Goal: Check status: Check status

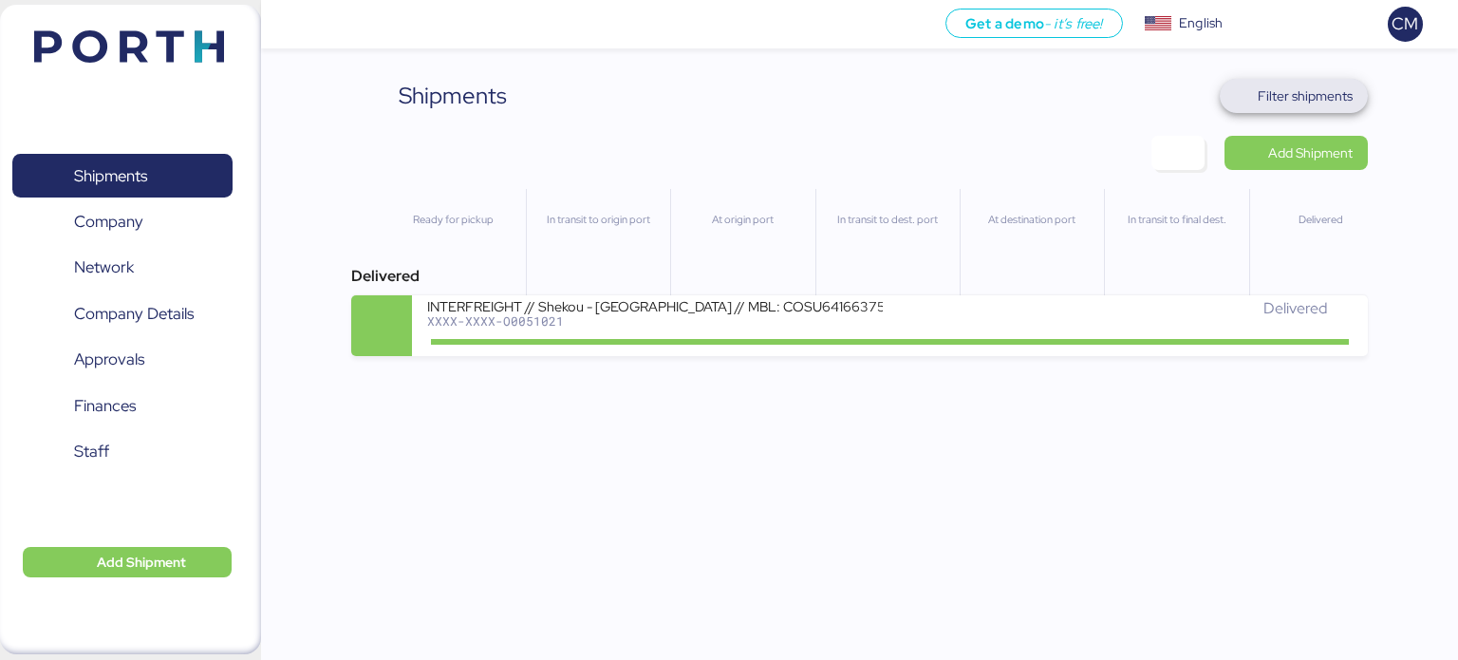
click at [1326, 89] on span "Filter shipments" at bounding box center [1305, 96] width 95 height 23
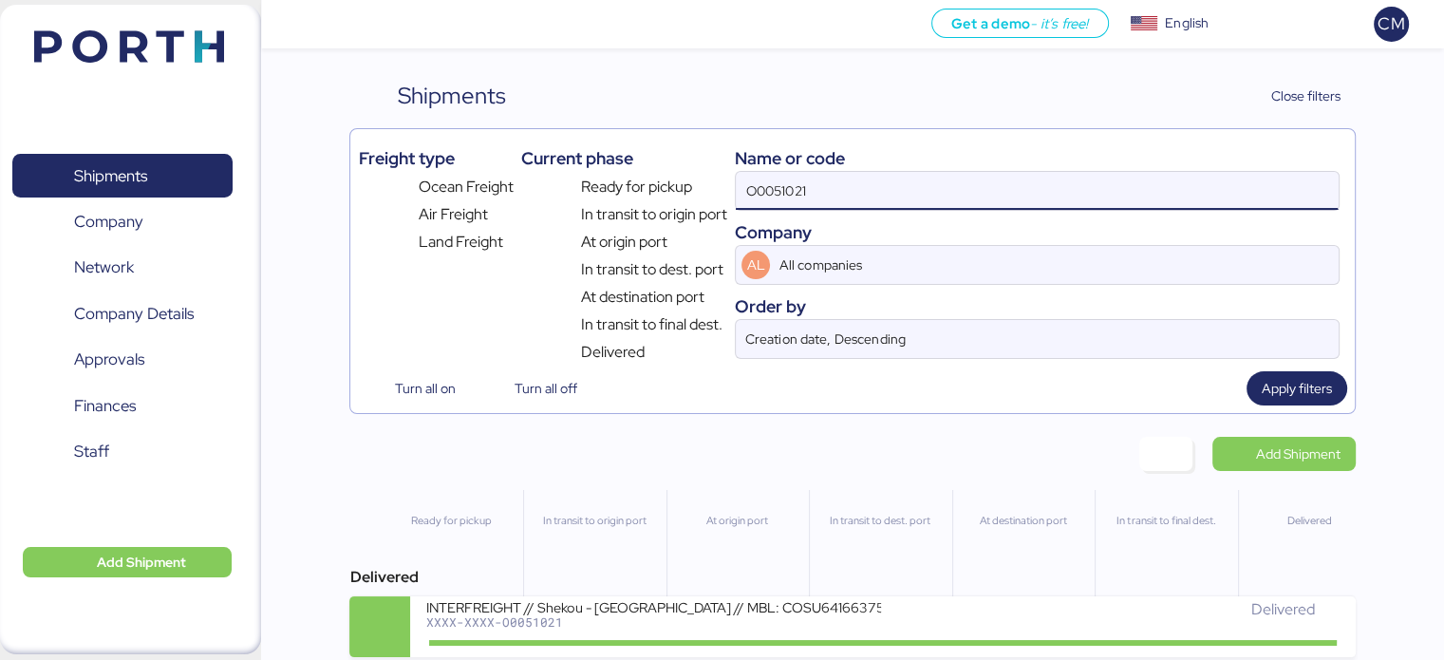
click at [900, 186] on input "O0051021" at bounding box center [1037, 191] width 602 height 38
paste input "O0052064"
type input "O0052064"
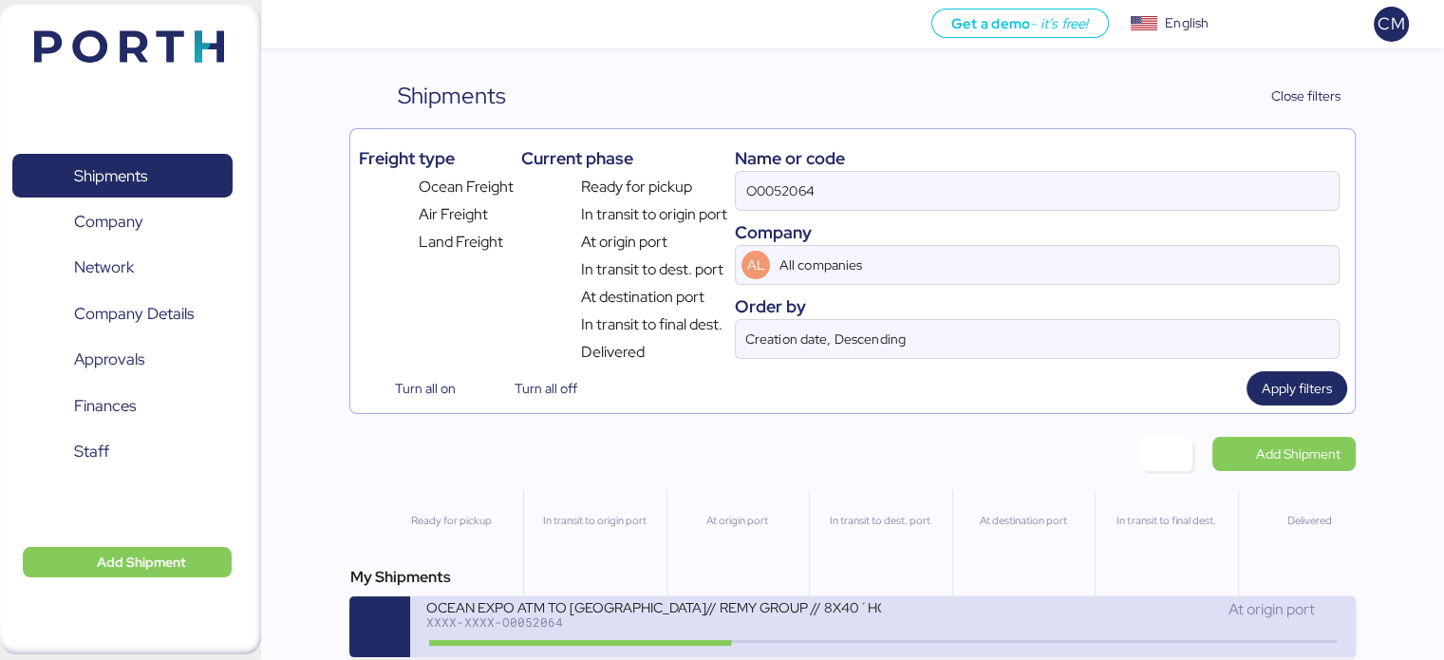
click at [783, 620] on div "XXXX-XXXX-O0052064" at bounding box center [653, 621] width 456 height 13
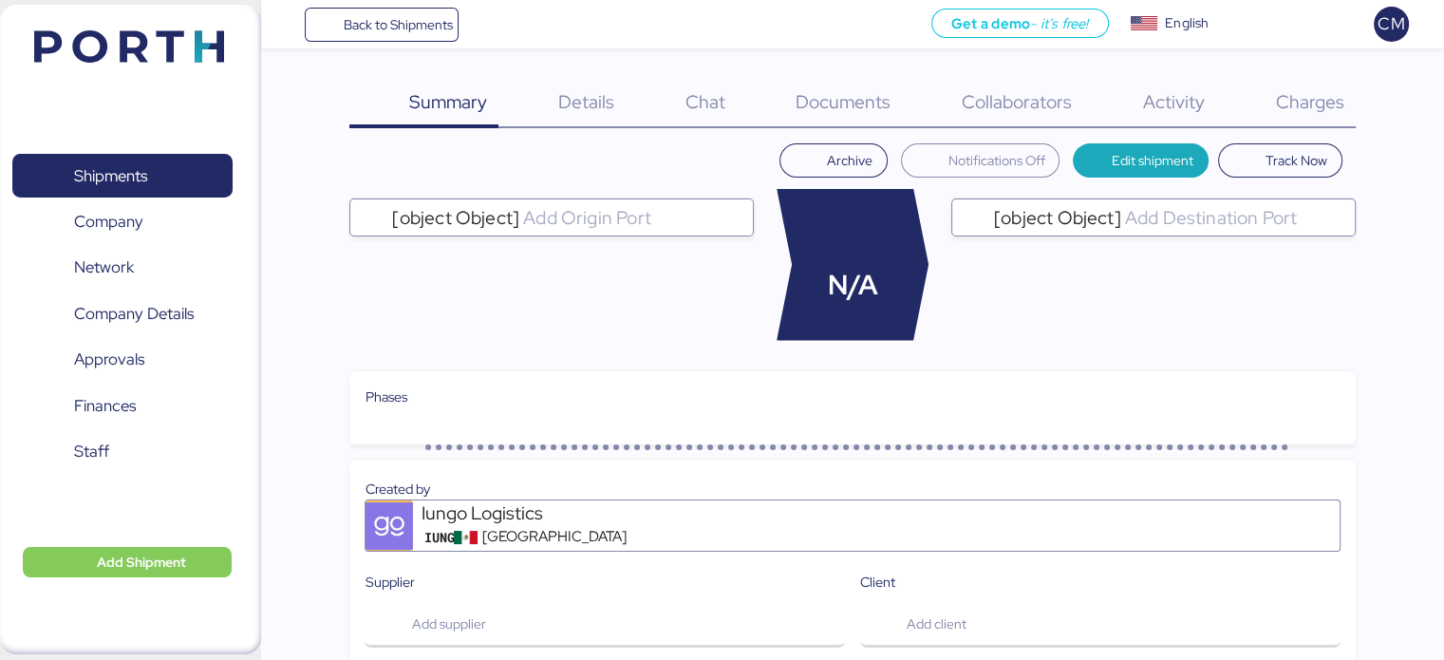
click at [1281, 114] on div "Charges 0" at bounding box center [1286, 103] width 140 height 49
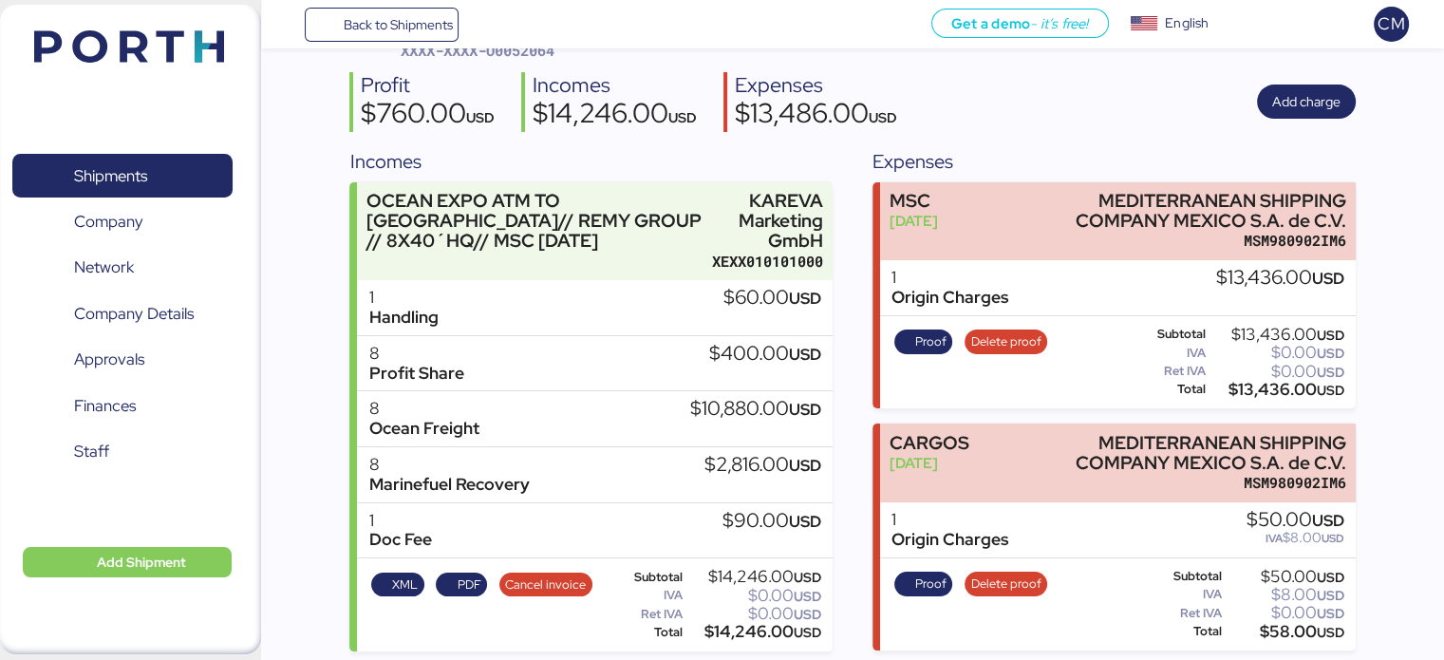
scroll to position [131, 0]
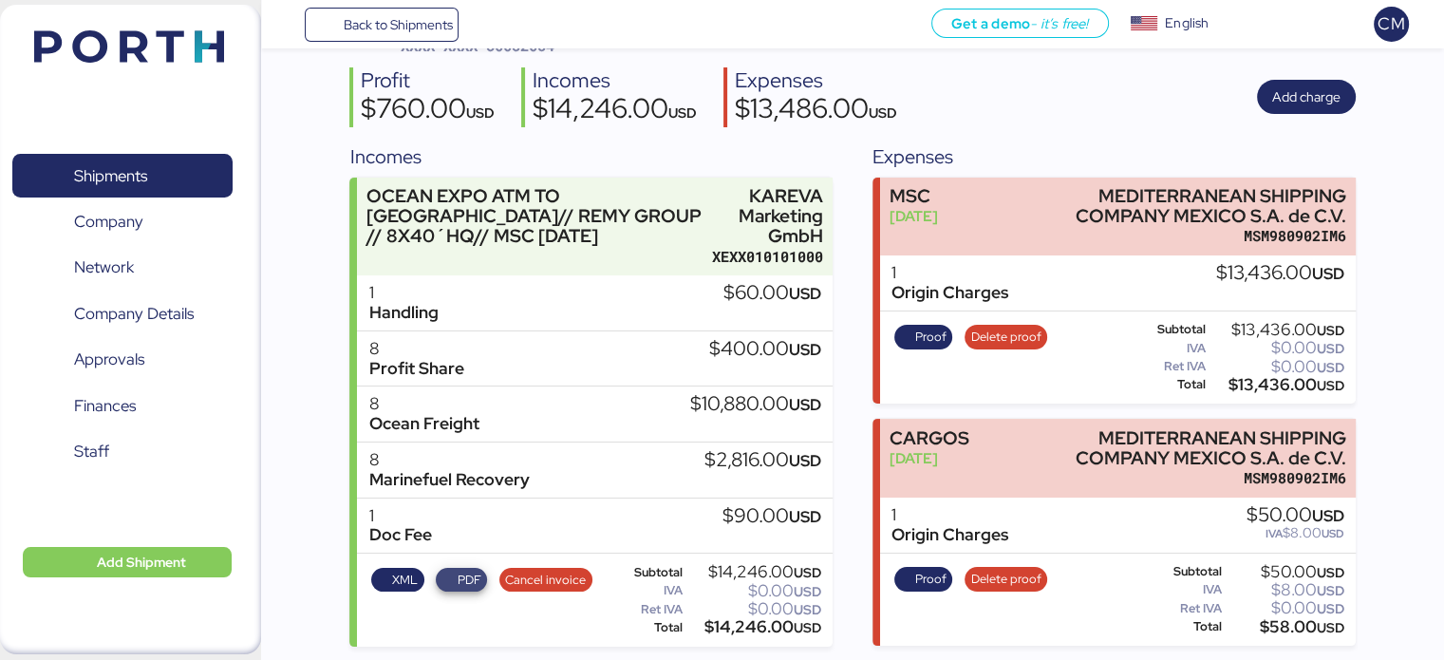
click at [468, 571] on span "PDF" at bounding box center [470, 580] width 24 height 21
click at [902, 339] on span "Proof" at bounding box center [923, 337] width 47 height 21
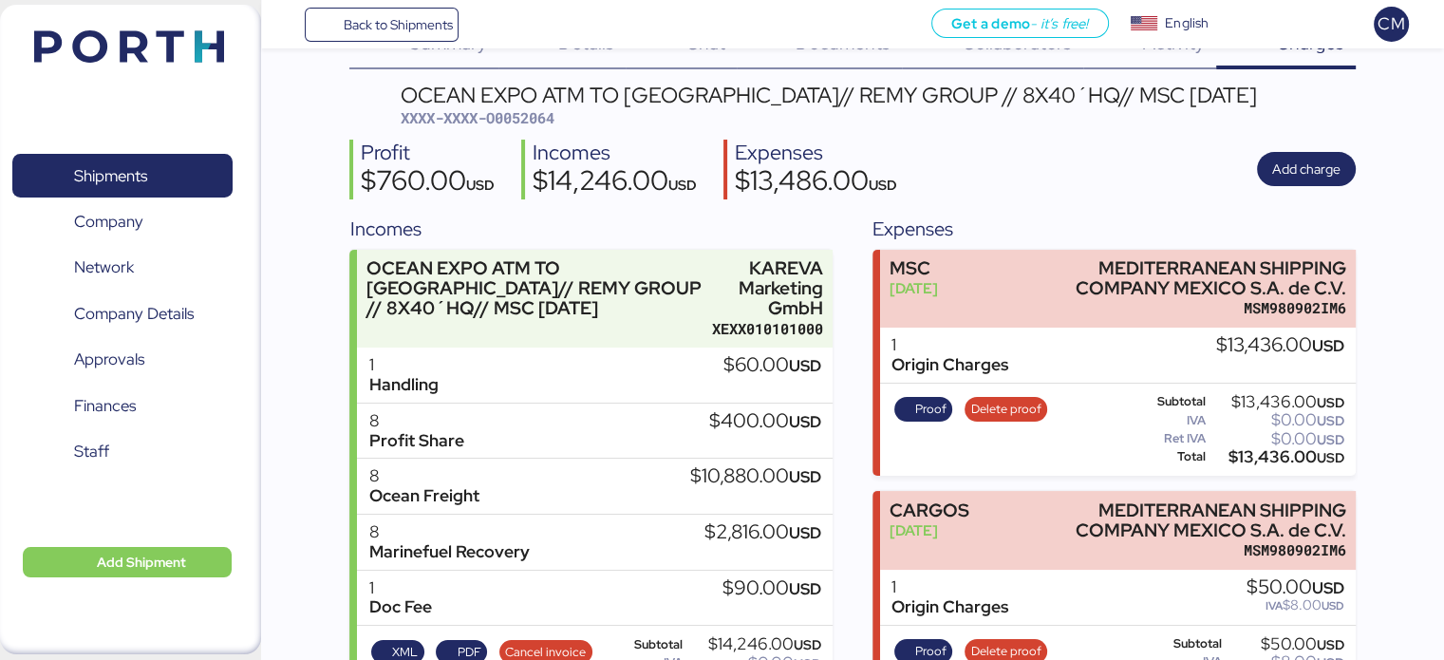
scroll to position [0, 0]
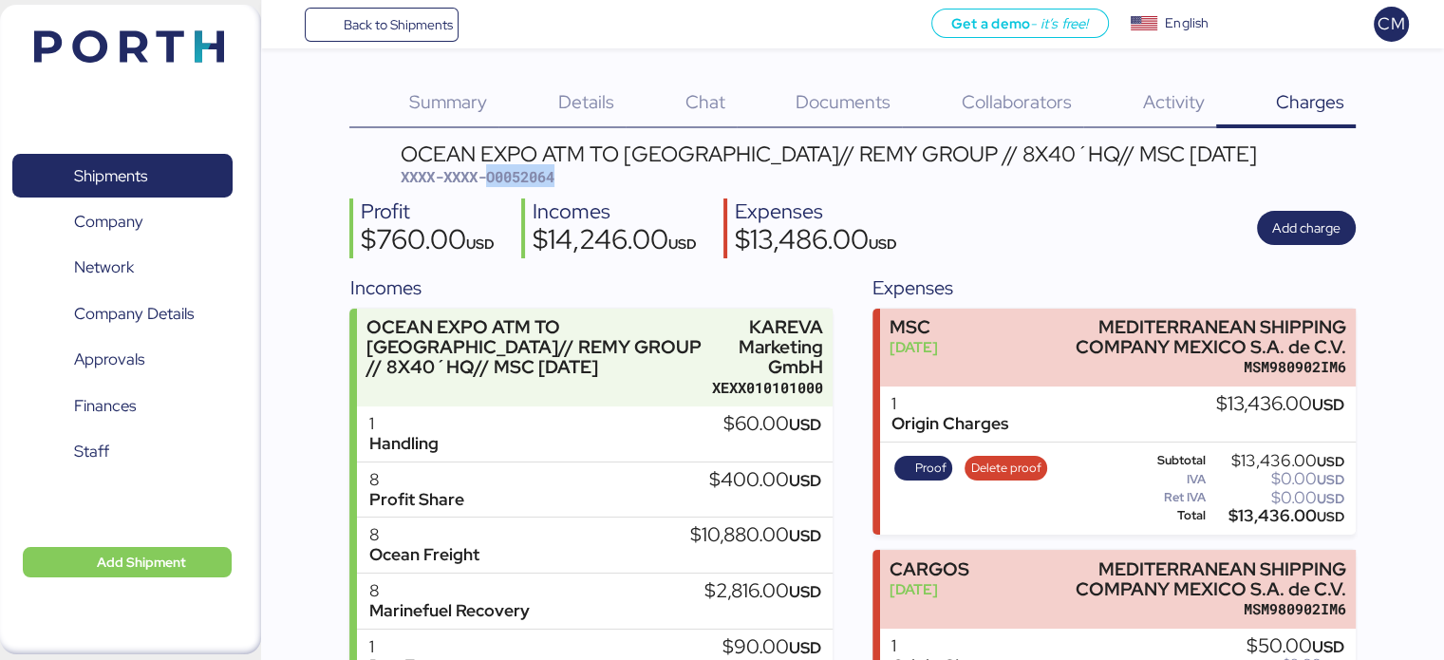
drag, startPoint x: 566, startPoint y: 176, endPoint x: 492, endPoint y: 179, distance: 74.2
click at [492, 179] on div "OCEAN EXPO ATM TO TRINIDAD Y TOBAGO// REMY GROUP // 8X40´HQ// MSC 01 SEP XXXX-X…" at bounding box center [829, 165] width 856 height 45
copy span "O0052064"
click at [367, 14] on span "Back to Shipments" at bounding box center [397, 24] width 109 height 23
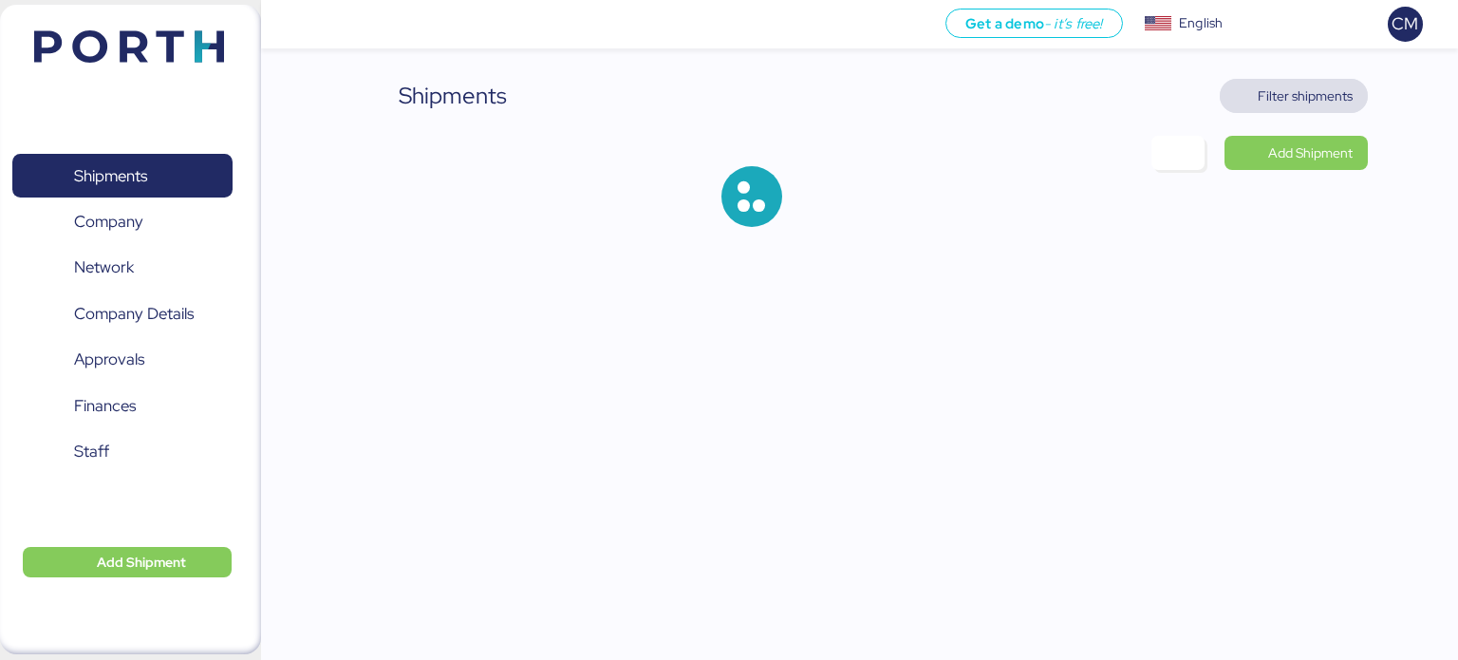
drag, startPoint x: 1280, startPoint y: 94, endPoint x: 1251, endPoint y: 110, distance: 32.7
click at [1280, 94] on span "Filter shipments" at bounding box center [1305, 96] width 95 height 23
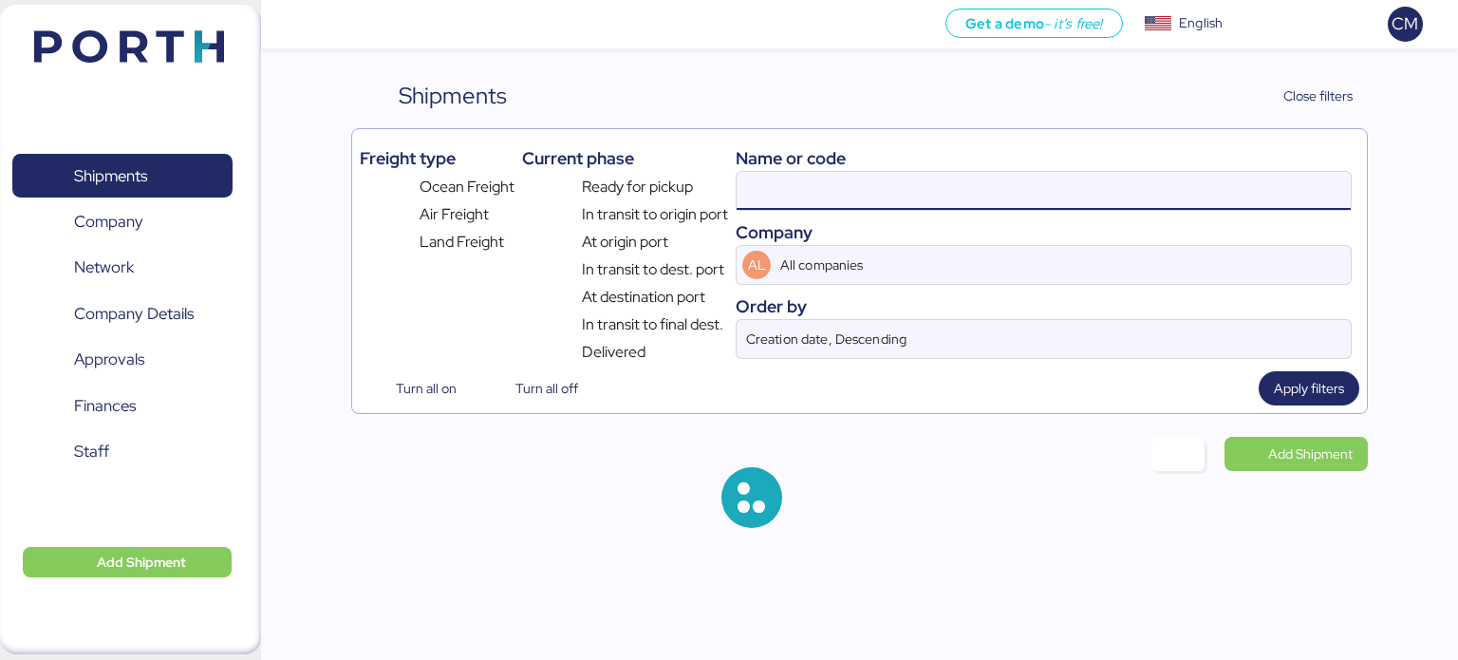
click at [788, 190] on input at bounding box center [1044, 191] width 614 height 38
paste input "O0052056"
type input "O0052056"
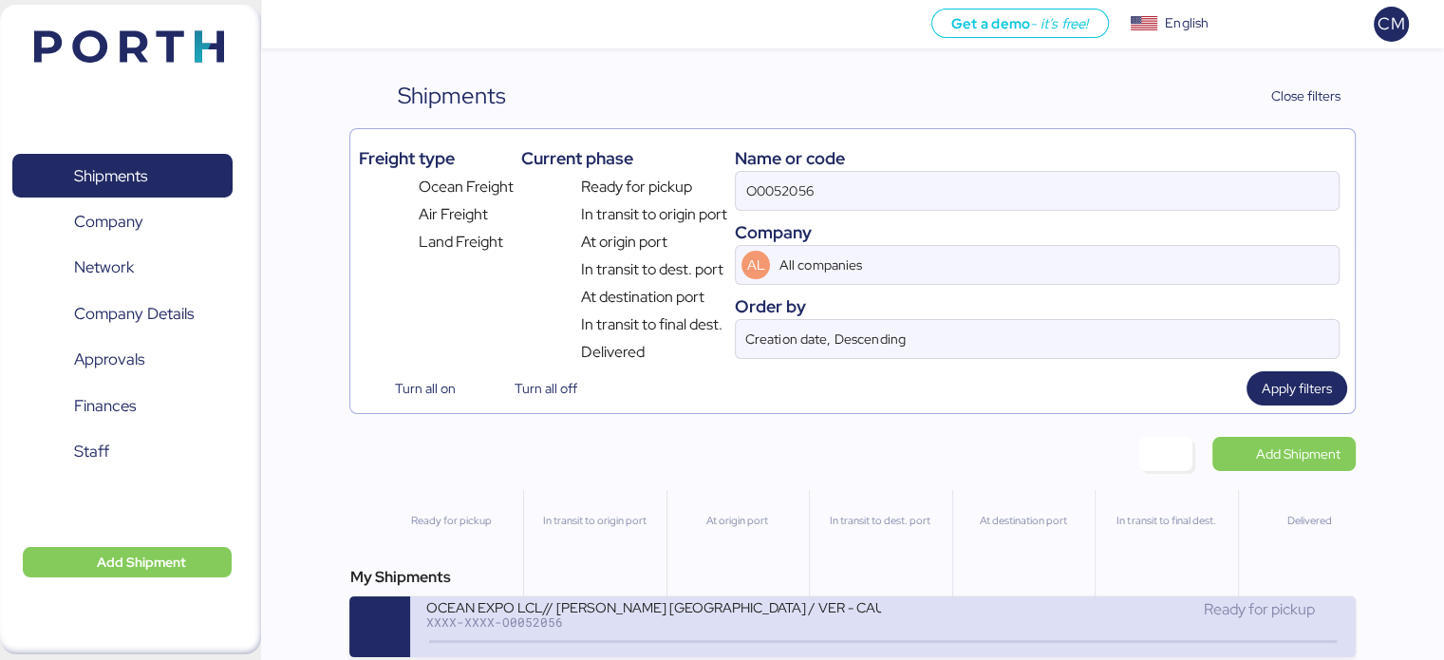
click at [712, 628] on div "XXXX-XXXX-O0052056" at bounding box center [653, 621] width 456 height 13
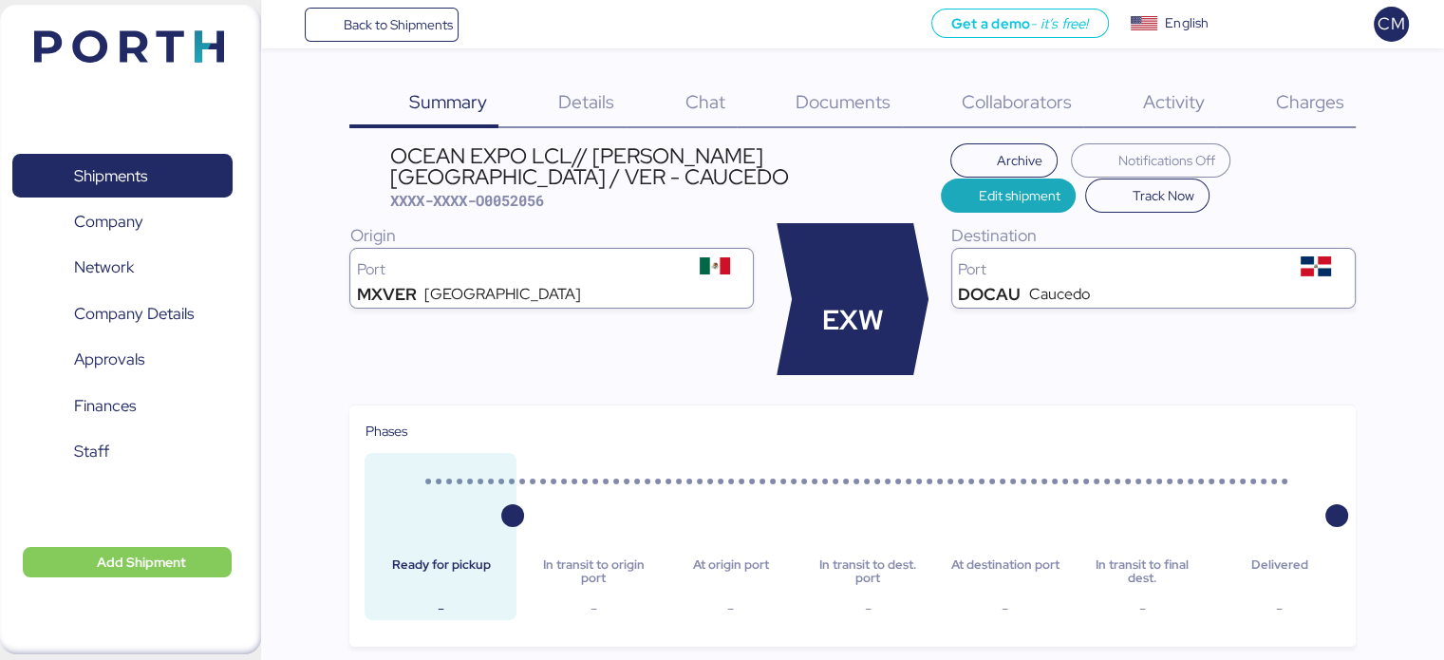
click at [1288, 105] on span "Charges" at bounding box center [1309, 101] width 68 height 25
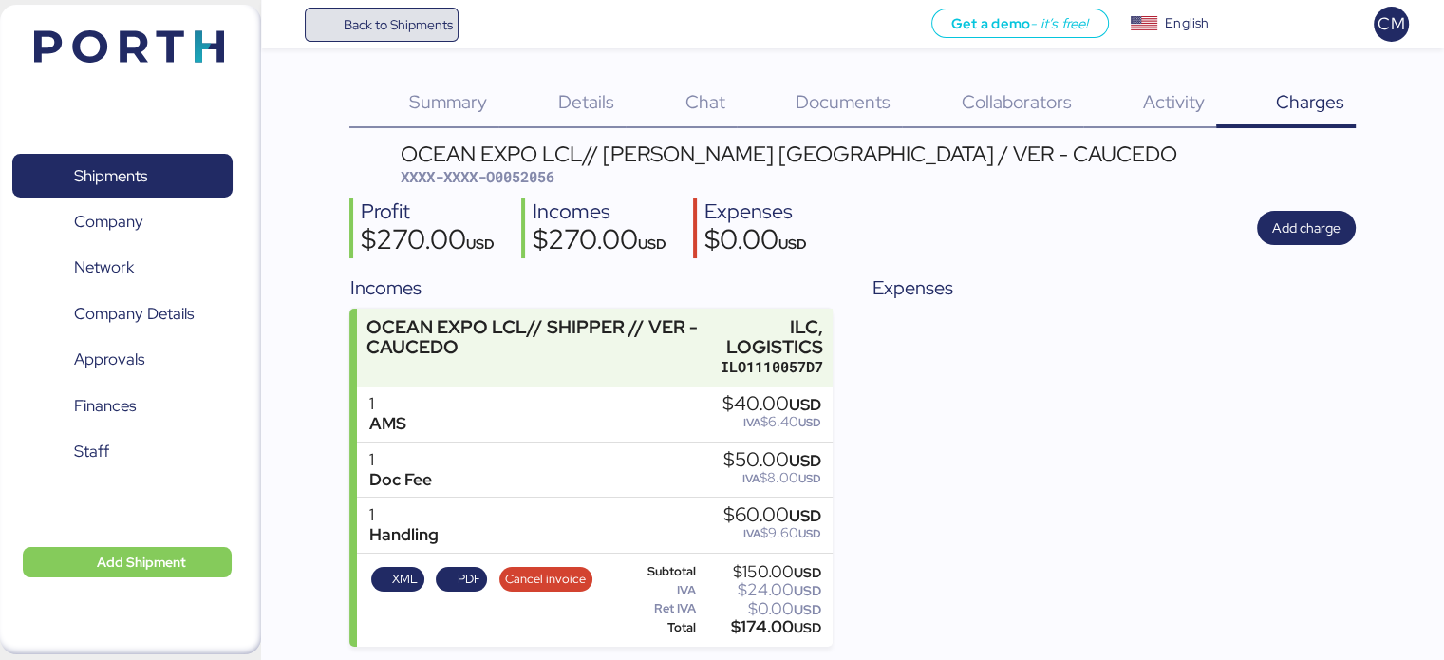
drag, startPoint x: 387, startPoint y: 29, endPoint x: 452, endPoint y: 42, distance: 65.7
click at [387, 29] on span "Back to Shipments" at bounding box center [397, 24] width 109 height 23
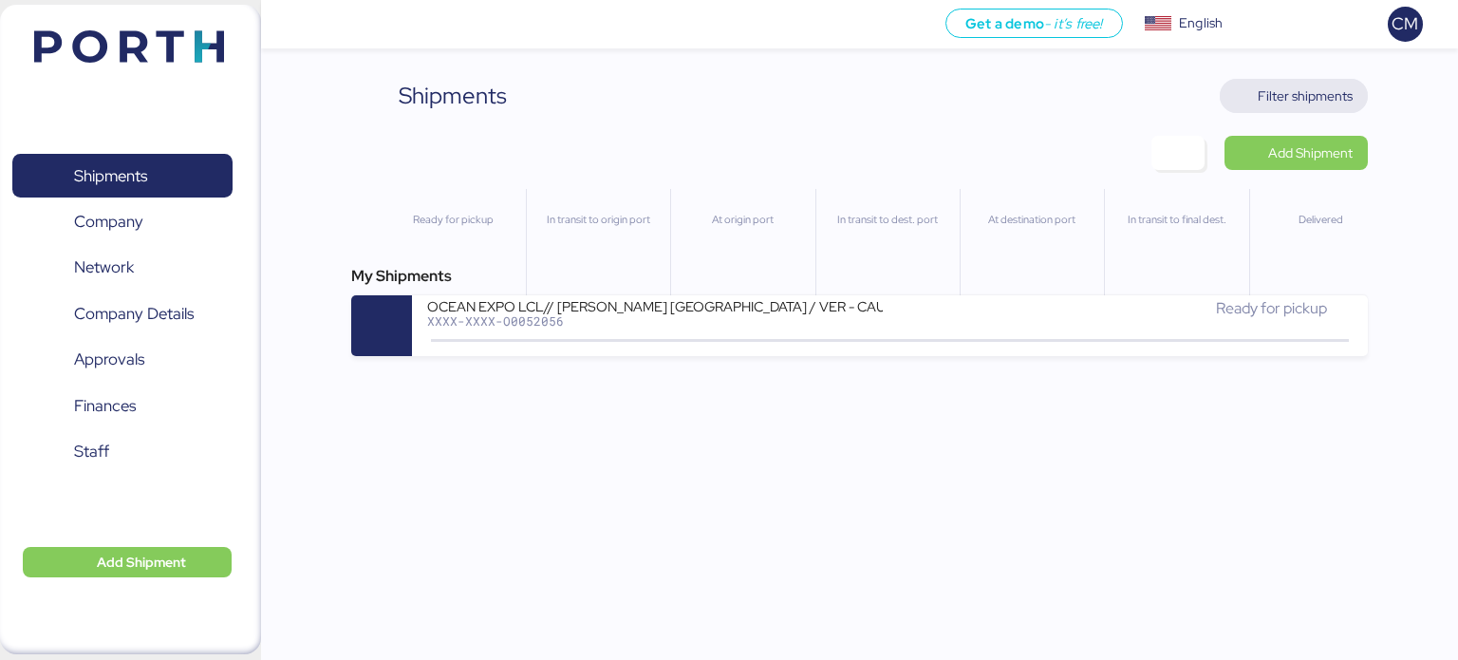
click at [1272, 102] on span "Filter shipments" at bounding box center [1305, 96] width 95 height 23
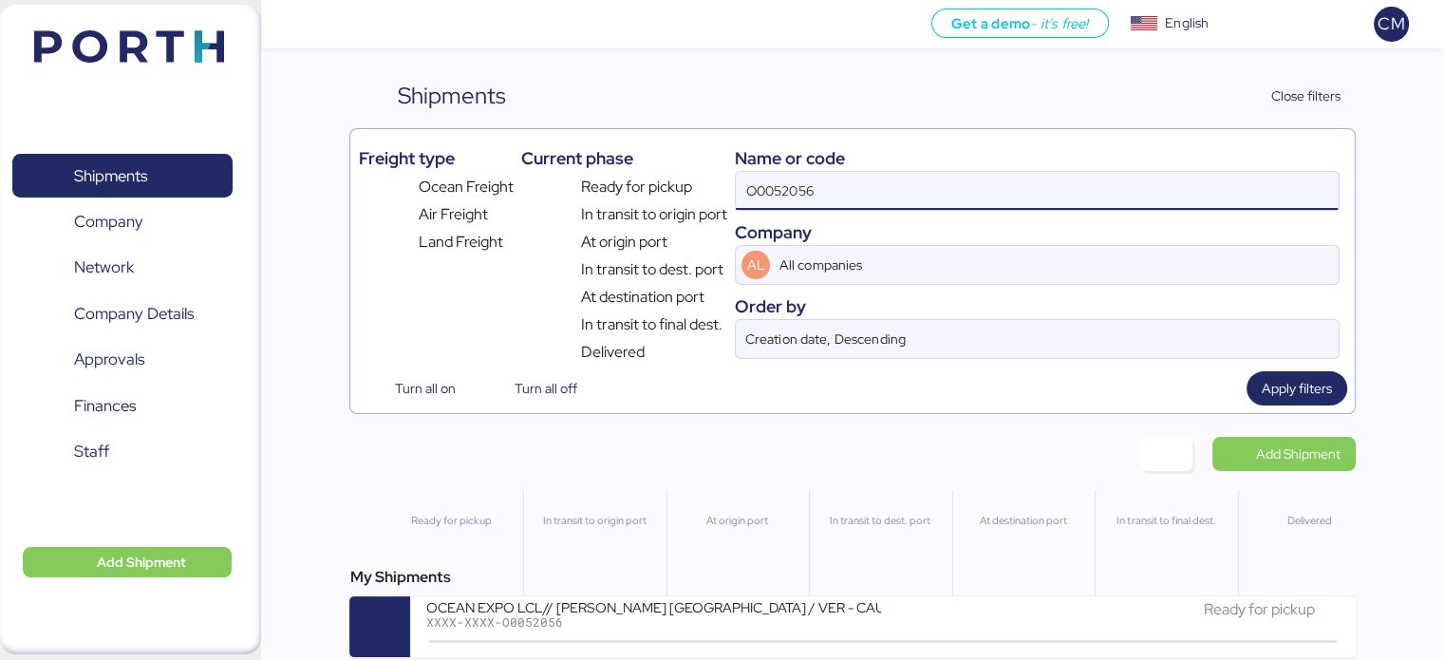
click at [839, 196] on input "O0052056" at bounding box center [1037, 191] width 602 height 38
paste input "O0052023"
type input "O0052023"
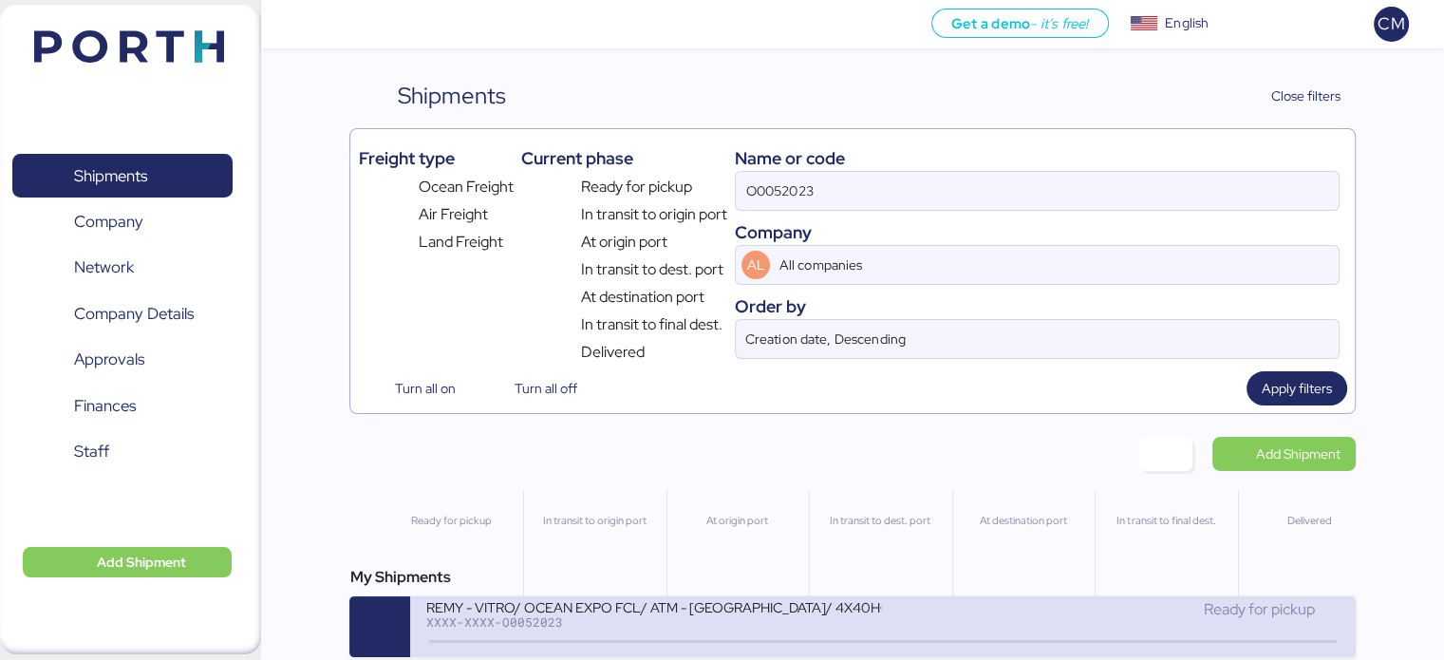
click at [789, 622] on div "XXXX-XXXX-O0052023" at bounding box center [653, 621] width 456 height 13
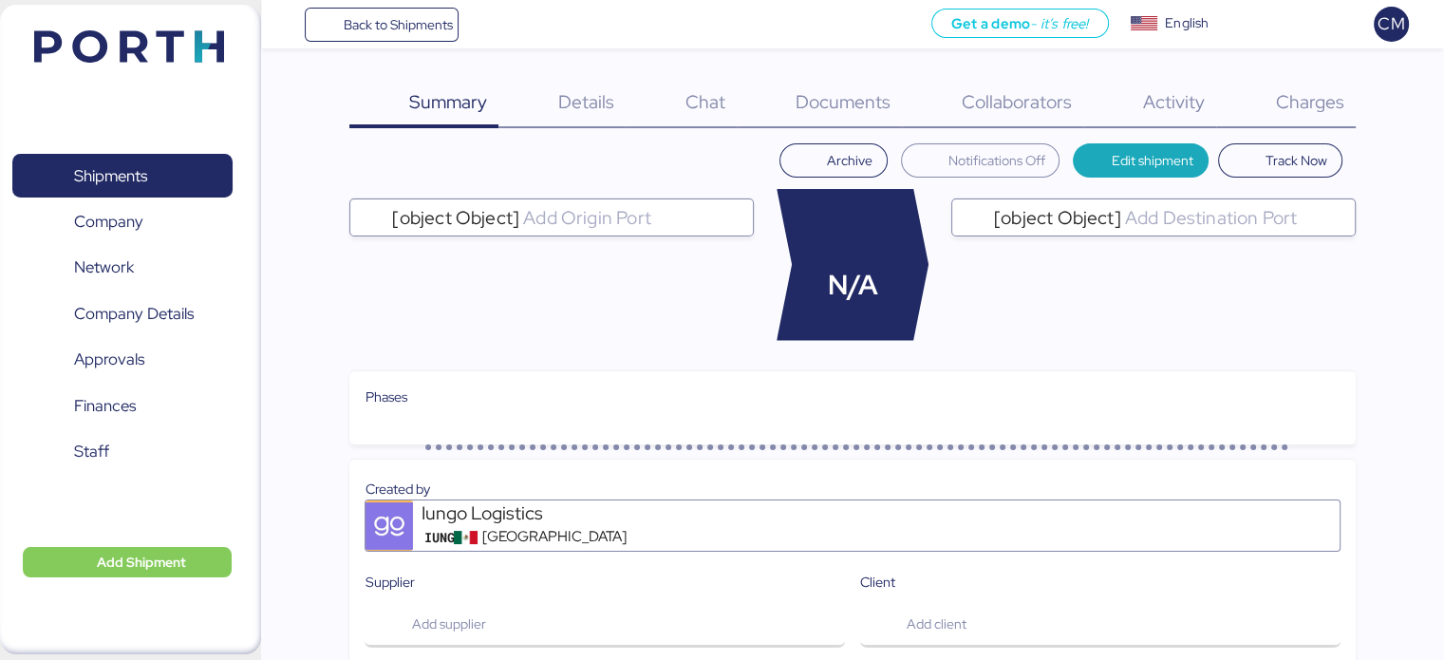
click at [1310, 99] on span "Charges" at bounding box center [1309, 101] width 68 height 25
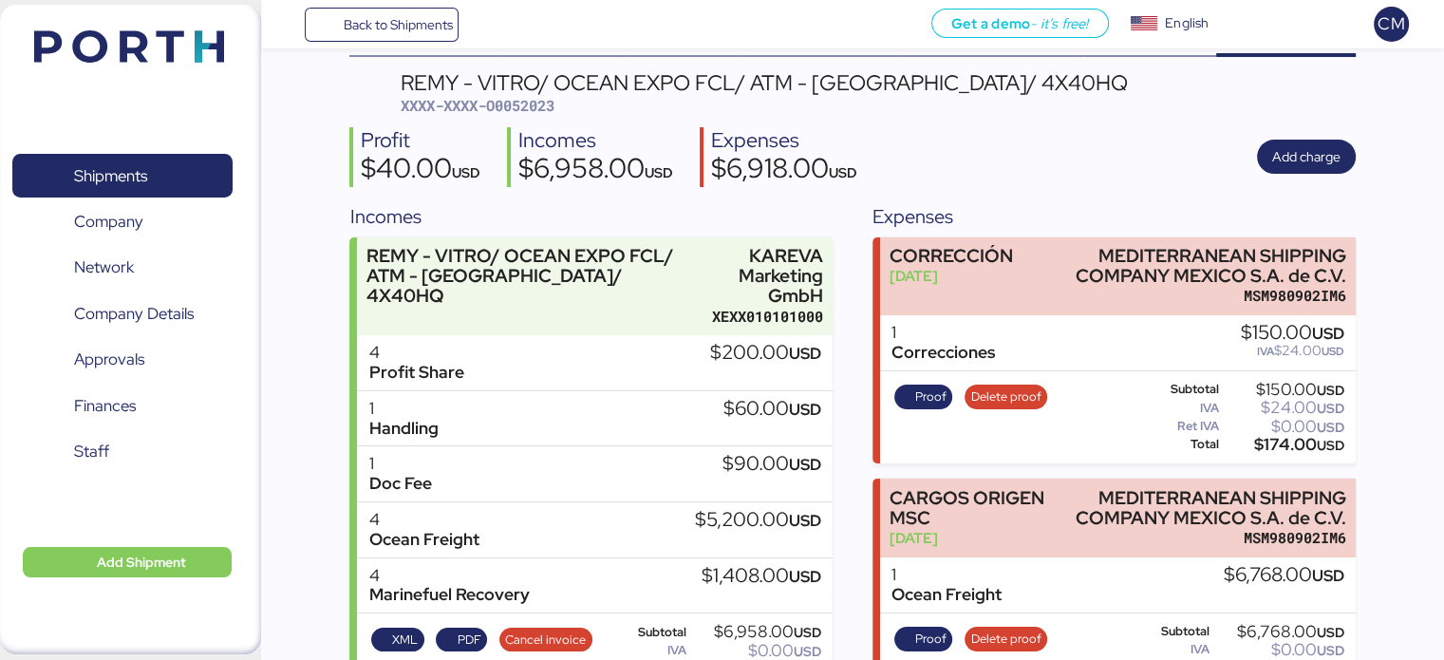
scroll to position [131, 0]
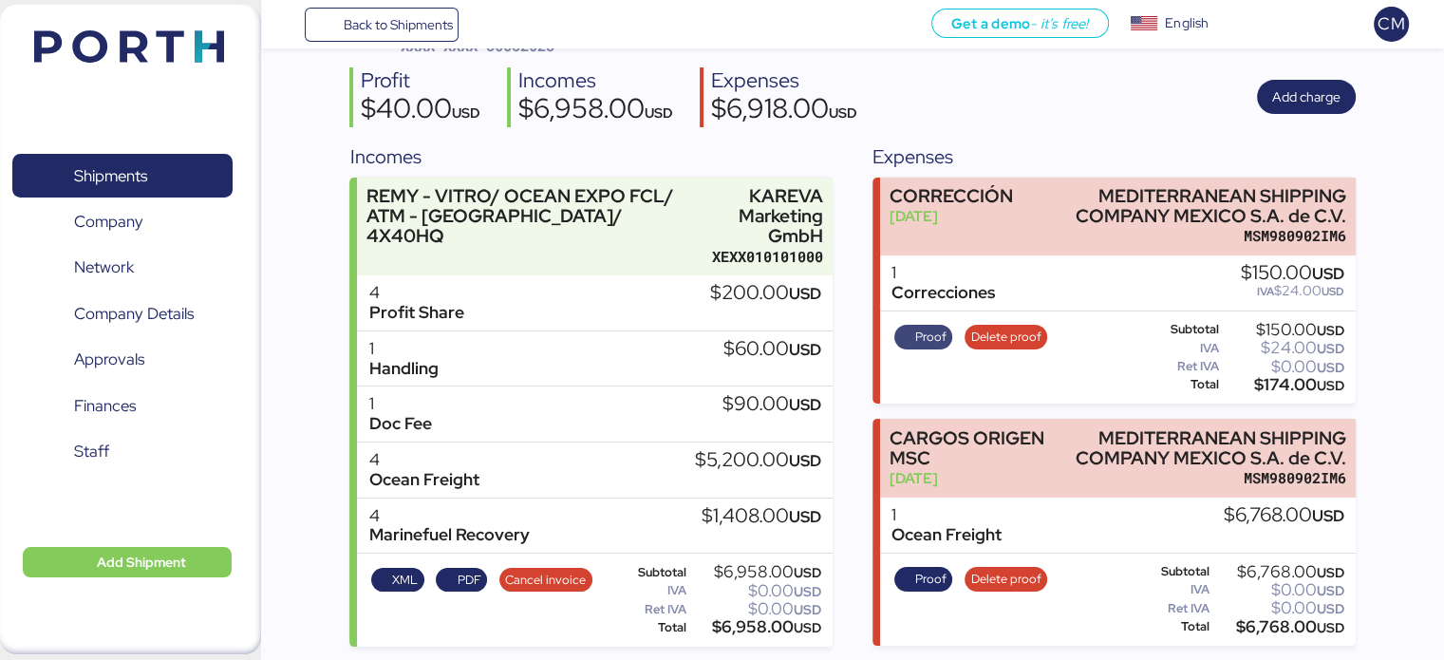
click at [925, 342] on span "Proof" at bounding box center [930, 337] width 31 height 21
click at [931, 332] on span "Proof" at bounding box center [930, 337] width 31 height 21
click at [1138, 116] on div "Profit $40.00 USD Incomes $6,958.00 USD Expenses $6,918.00 USD Add charge" at bounding box center [852, 97] width 1006 height 60
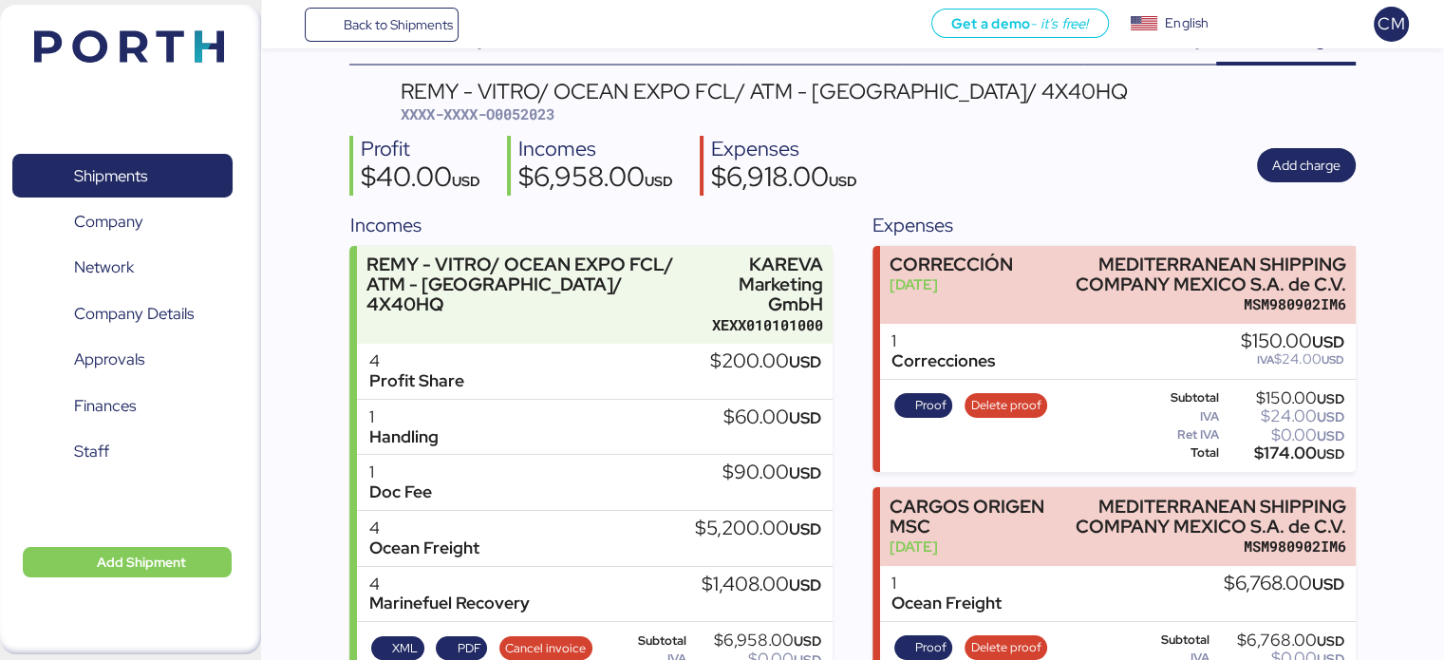
scroll to position [0, 0]
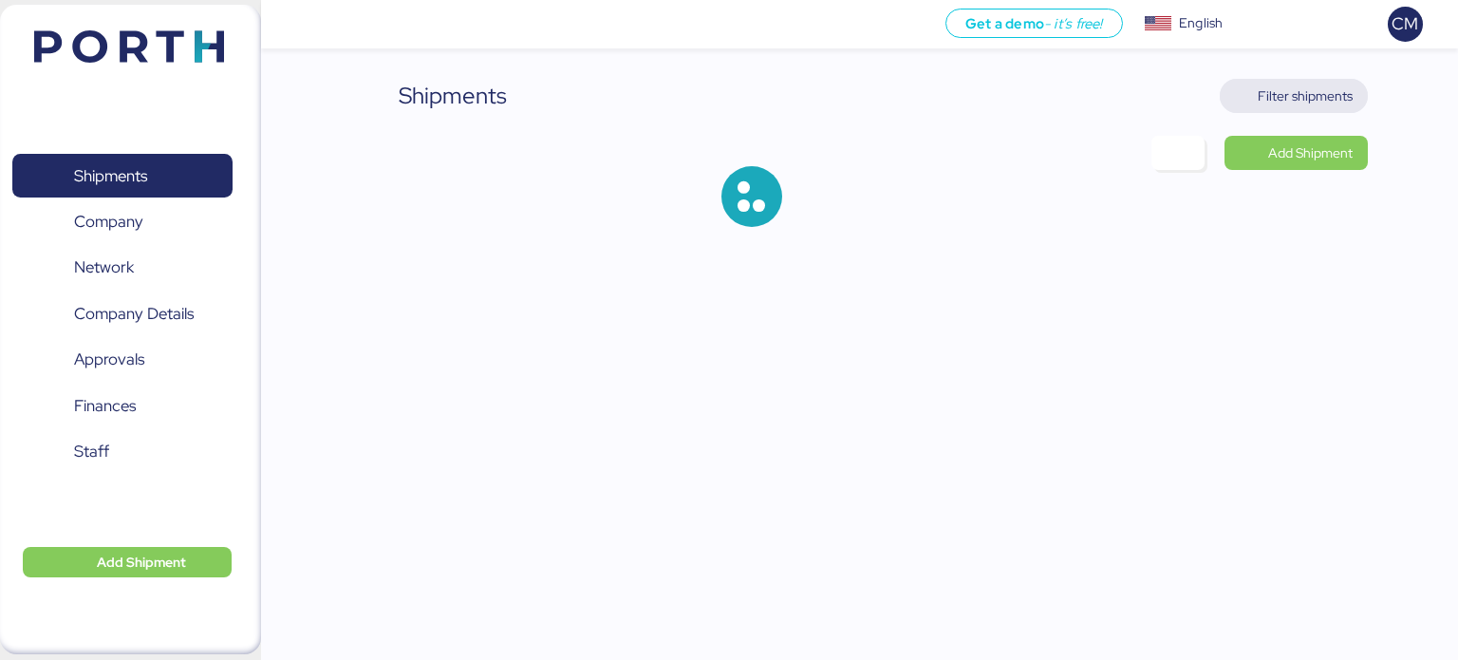
click at [1316, 107] on span "Filter shipments" at bounding box center [1294, 96] width 119 height 27
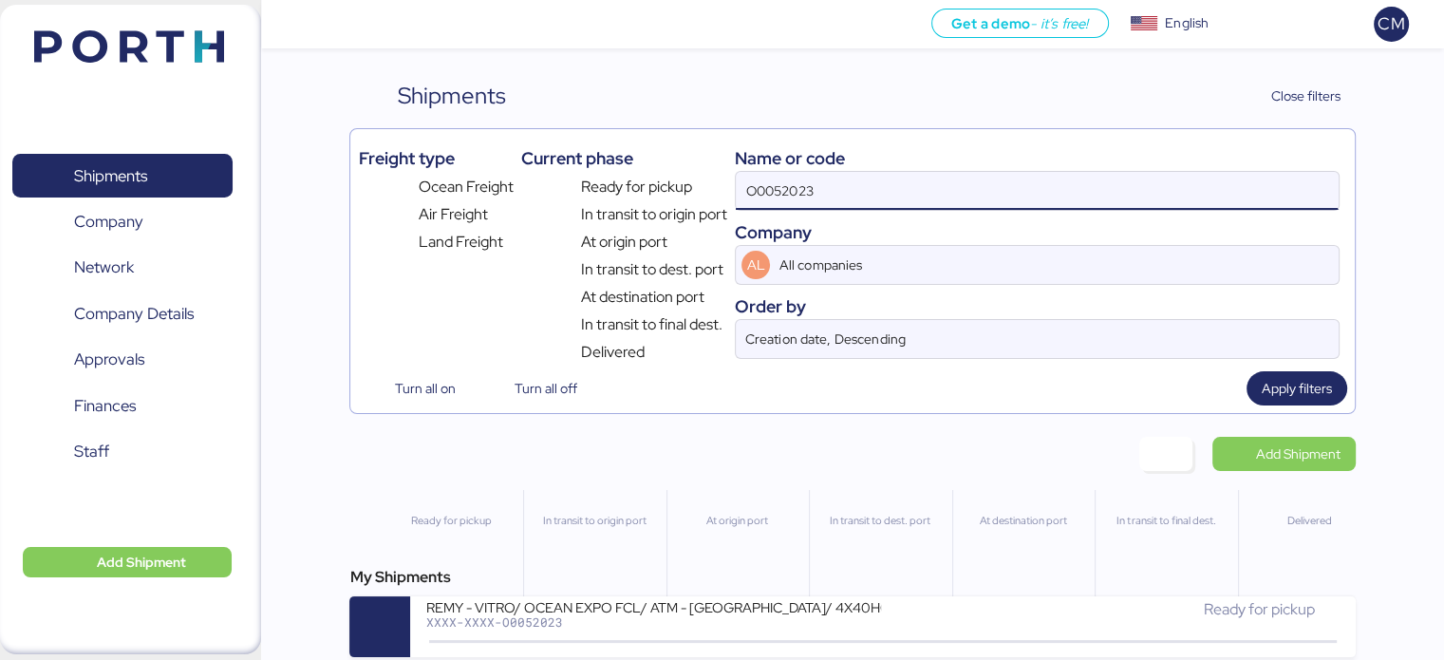
click at [785, 195] on input "O0052023" at bounding box center [1037, 191] width 602 height 38
paste input "O0052044"
type input "O0052044"
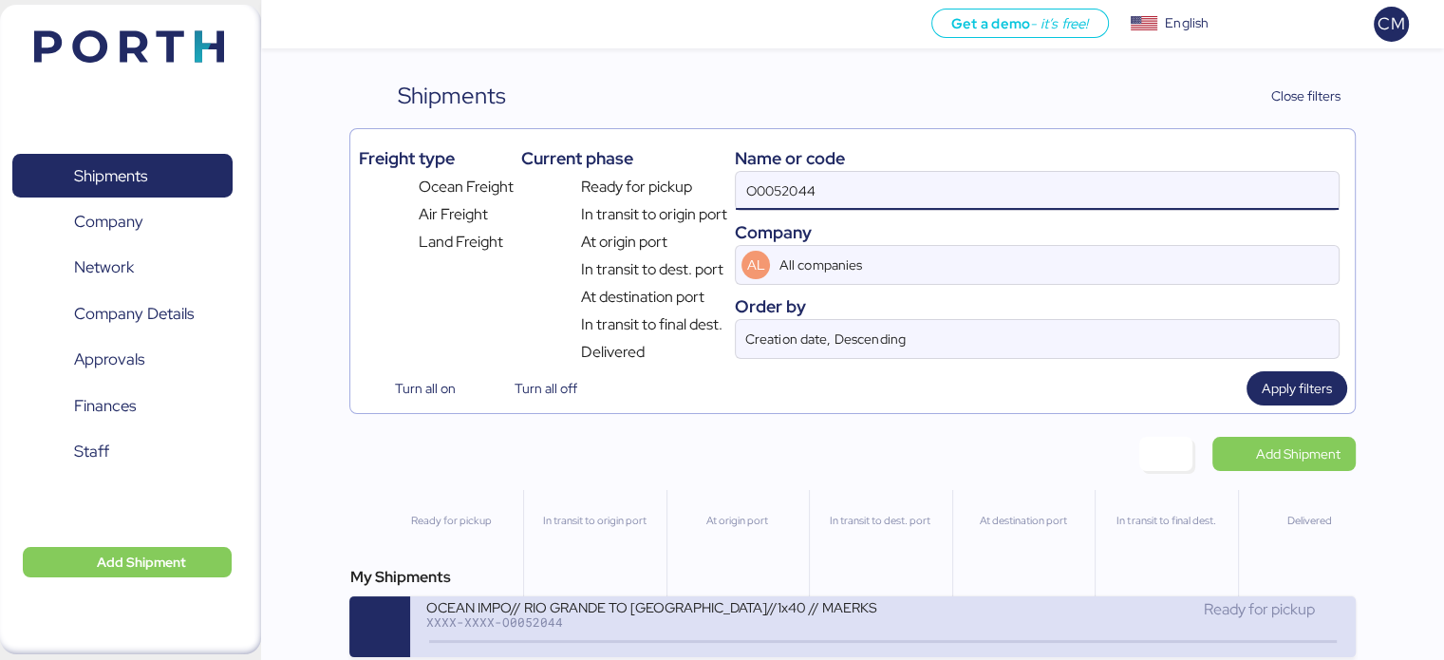
click at [721, 615] on div "XXXX-XXXX-O0052044" at bounding box center [653, 621] width 456 height 13
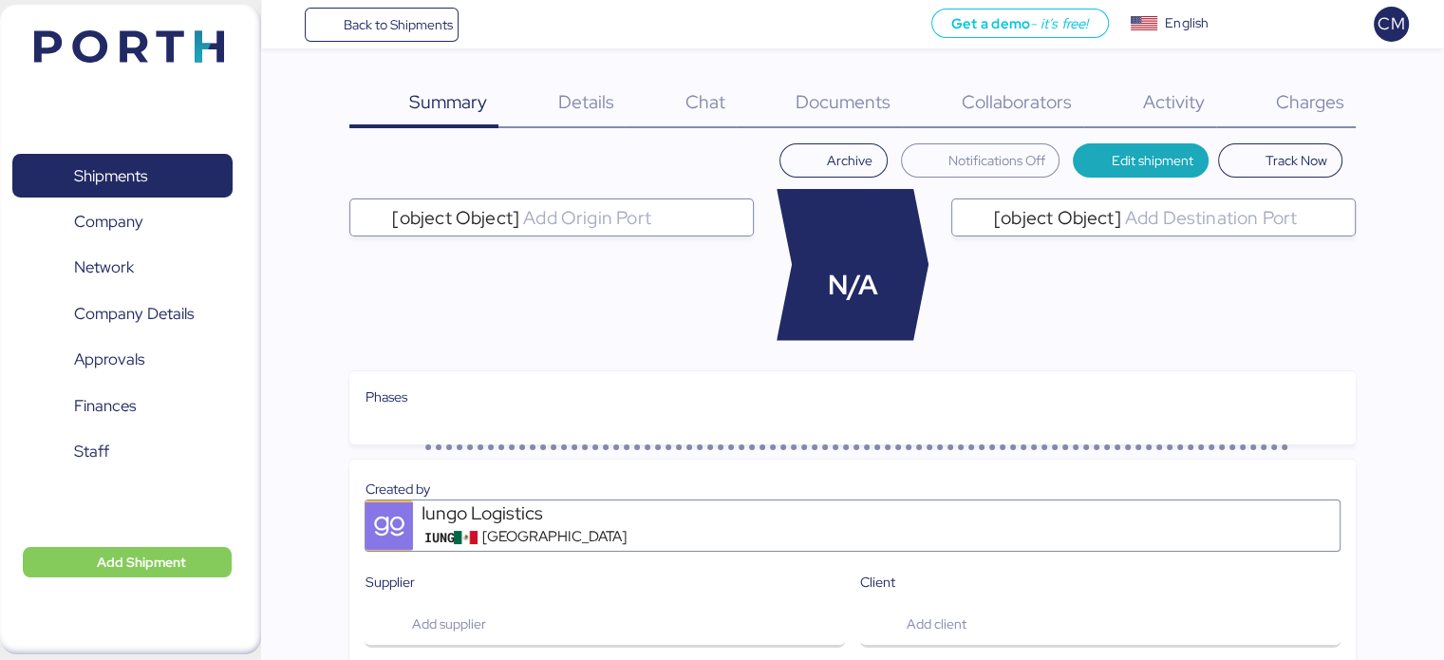
click at [1337, 95] on span "Charges" at bounding box center [1309, 101] width 68 height 25
